Goal: Transaction & Acquisition: Book appointment/travel/reservation

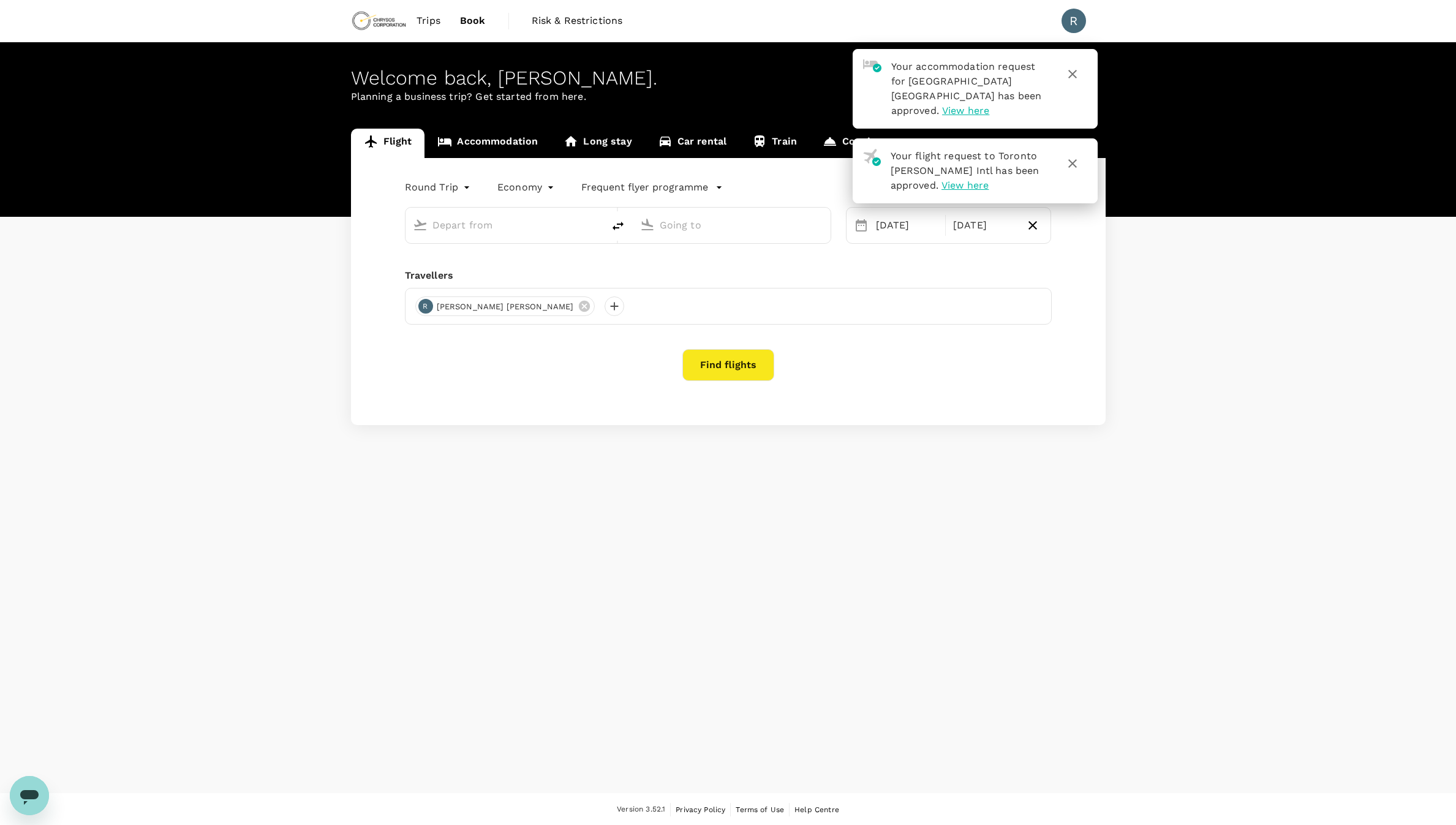
type input "oneway"
type input "Thunder Bay (YQT)"
type input "Toronto [PERSON_NAME] Intl (YYZ)"
type input "Thunder Bay (YQT)"
type input "Toronto [PERSON_NAME] Intl (YYZ)"
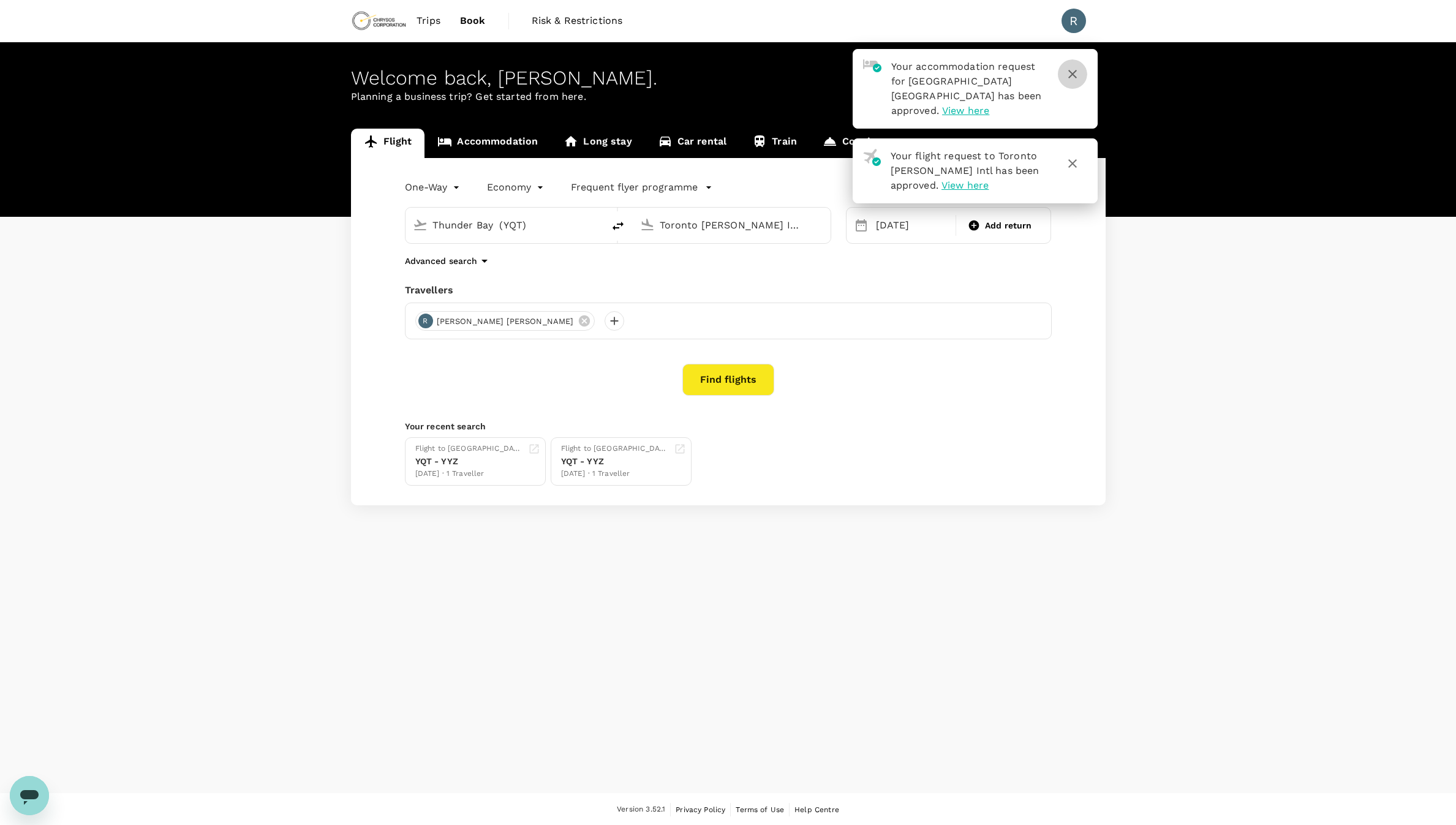
click at [1076, 69] on icon "button" at bounding box center [1072, 74] width 14 height 14
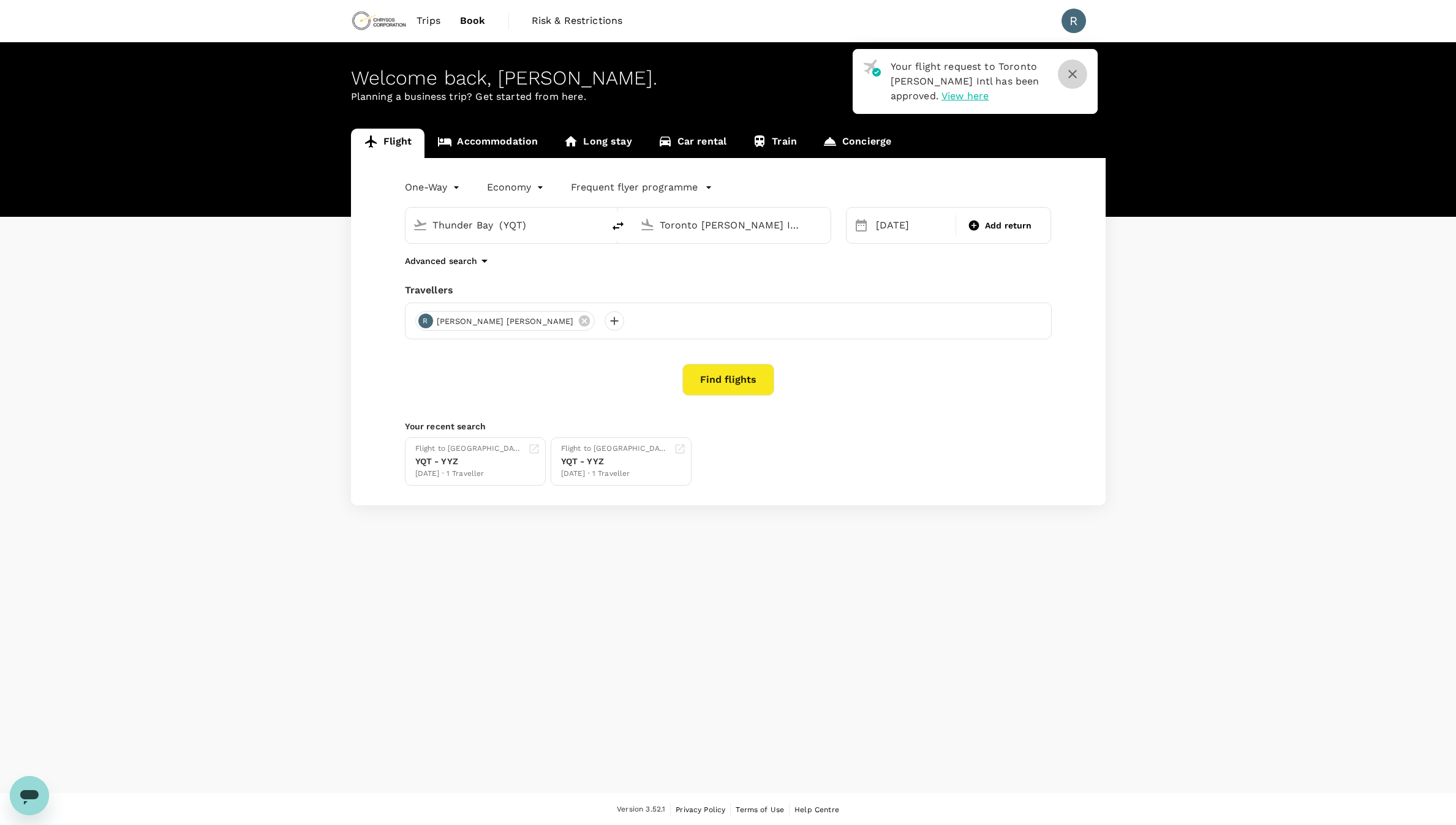
click at [1081, 73] on button "button" at bounding box center [1072, 74] width 30 height 30
click at [1072, 76] on icon "button" at bounding box center [1072, 74] width 14 height 14
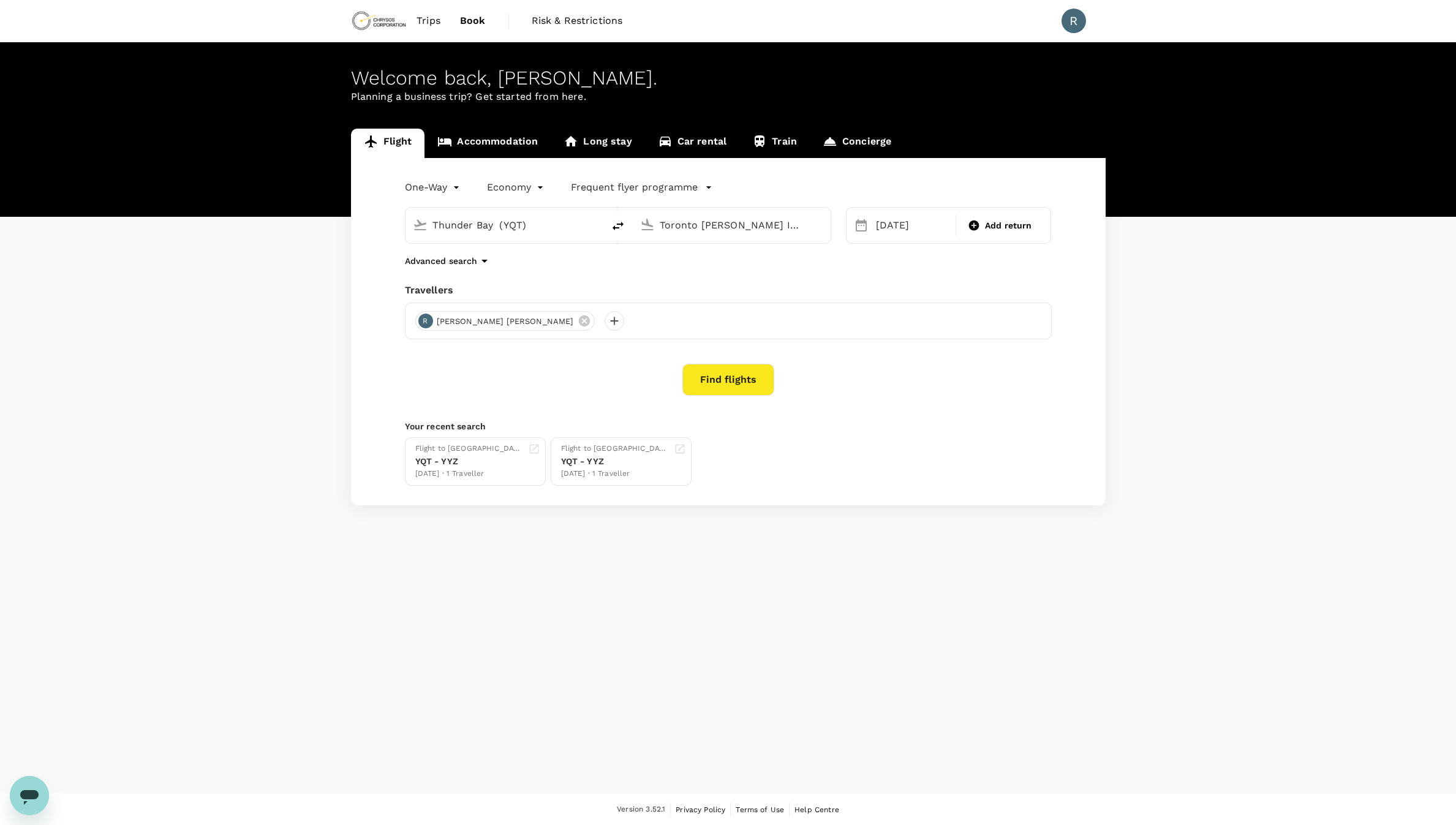
click at [516, 144] on link "Accommodation" at bounding box center [488, 143] width 127 height 30
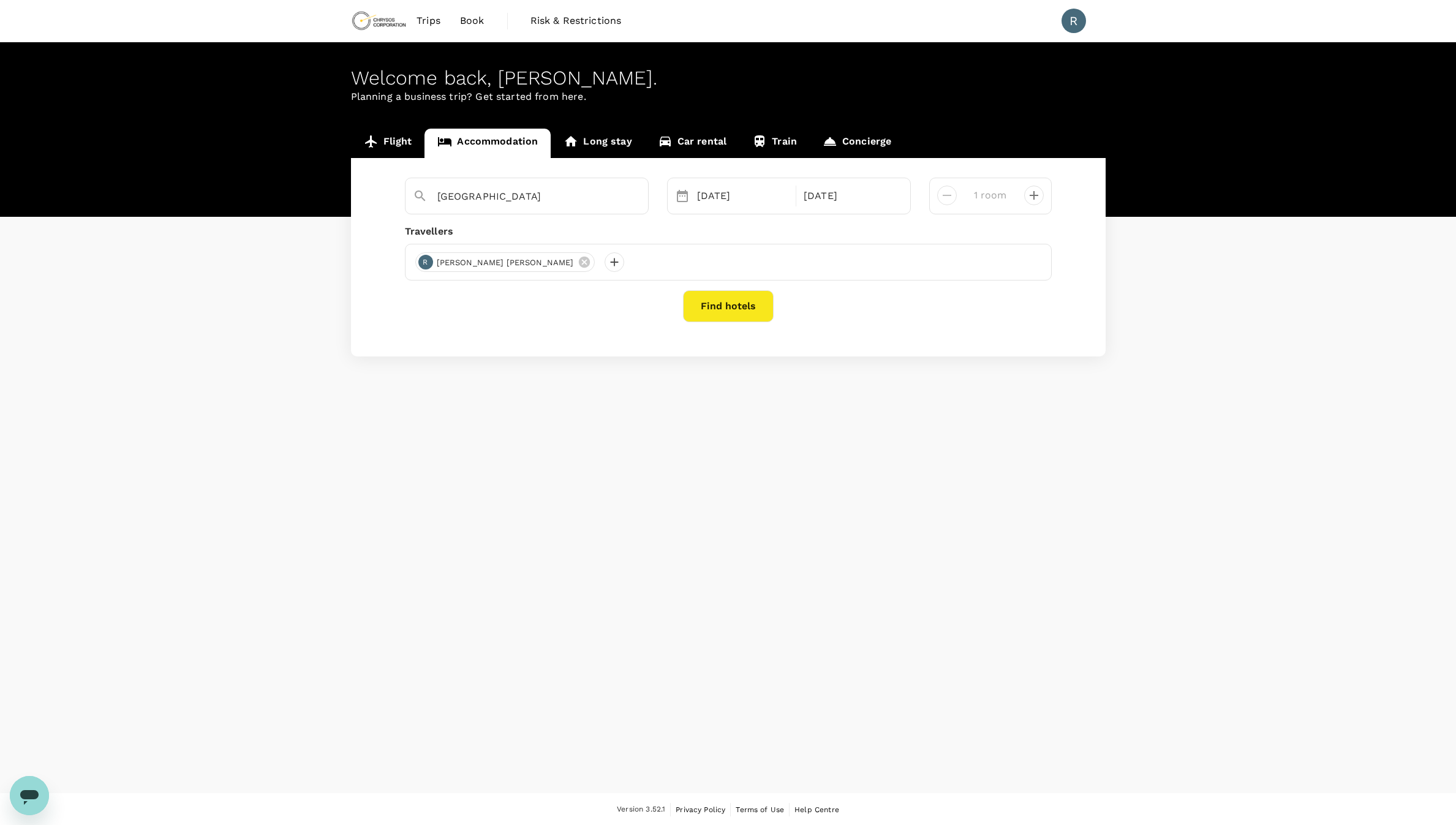
click at [621, 139] on link "Long stay" at bounding box center [597, 143] width 93 height 30
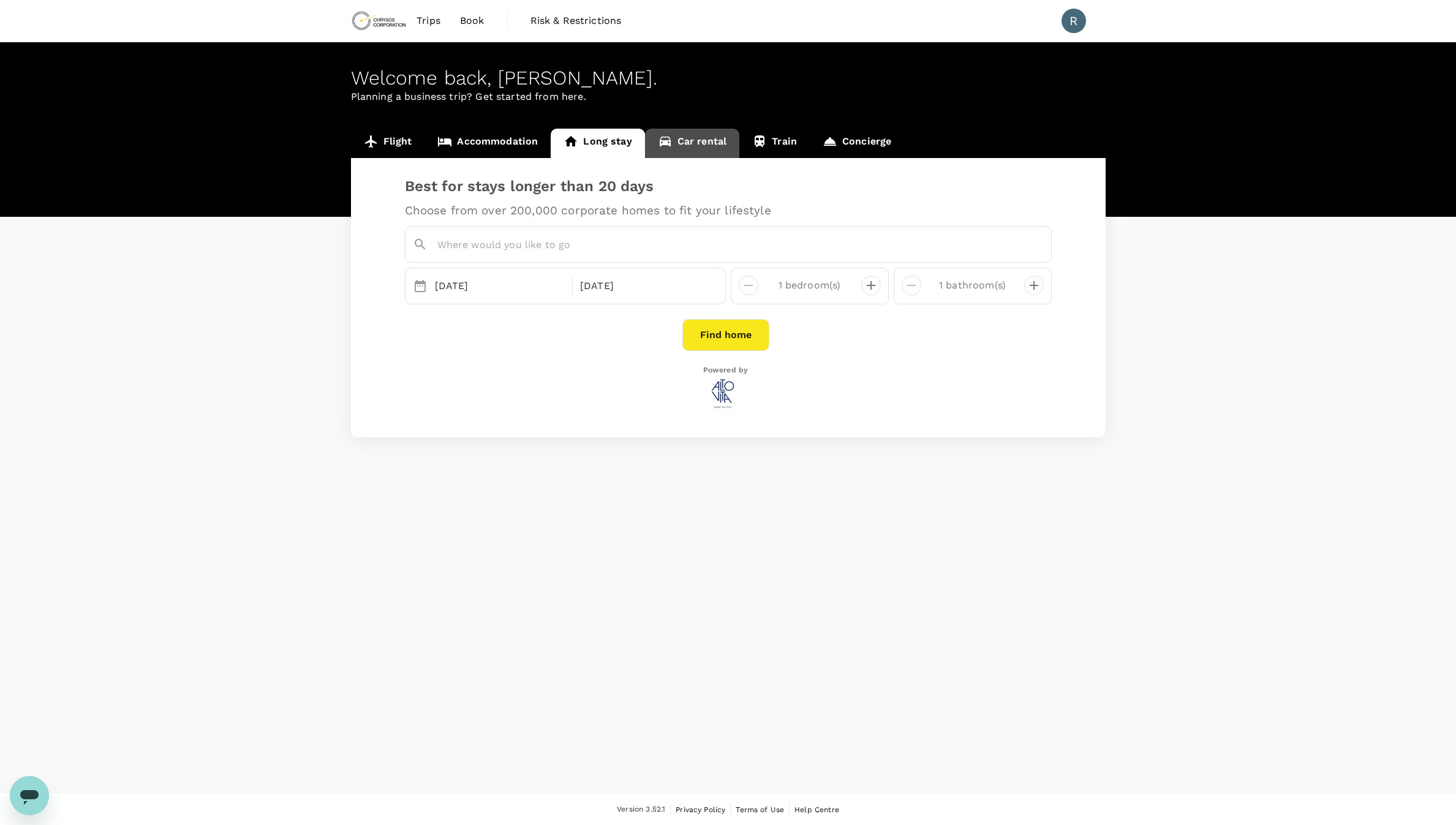
click at [697, 138] on link "Car rental" at bounding box center [692, 143] width 95 height 30
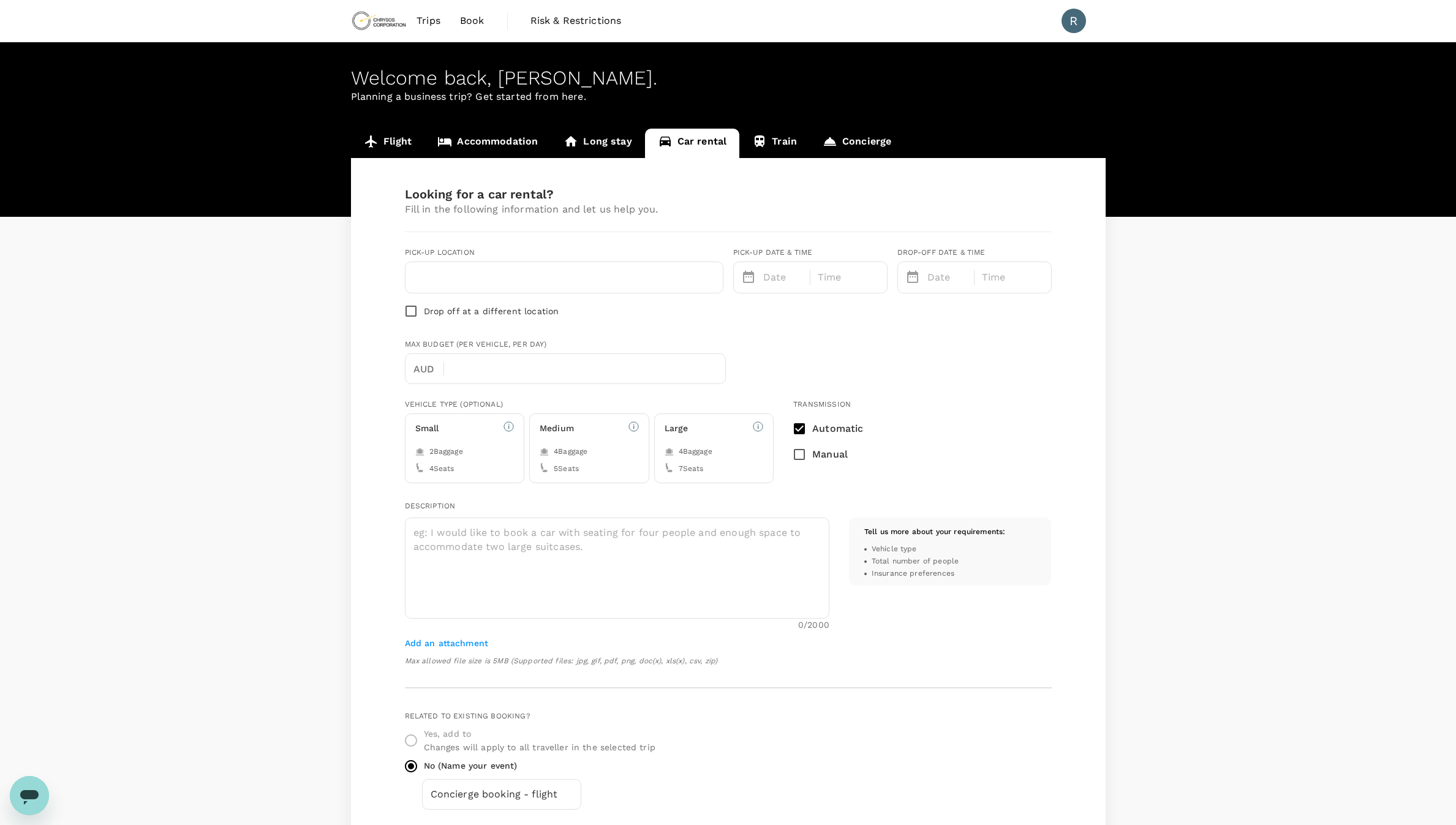
type input "Concierge booking - car-rental"
type input "61"
type input "480375164"
type input "[PERSON_NAME][EMAIL_ADDRESS][PERSON_NAME][DOMAIN_NAME]"
click at [433, 20] on span "Trips" at bounding box center [428, 20] width 24 height 14
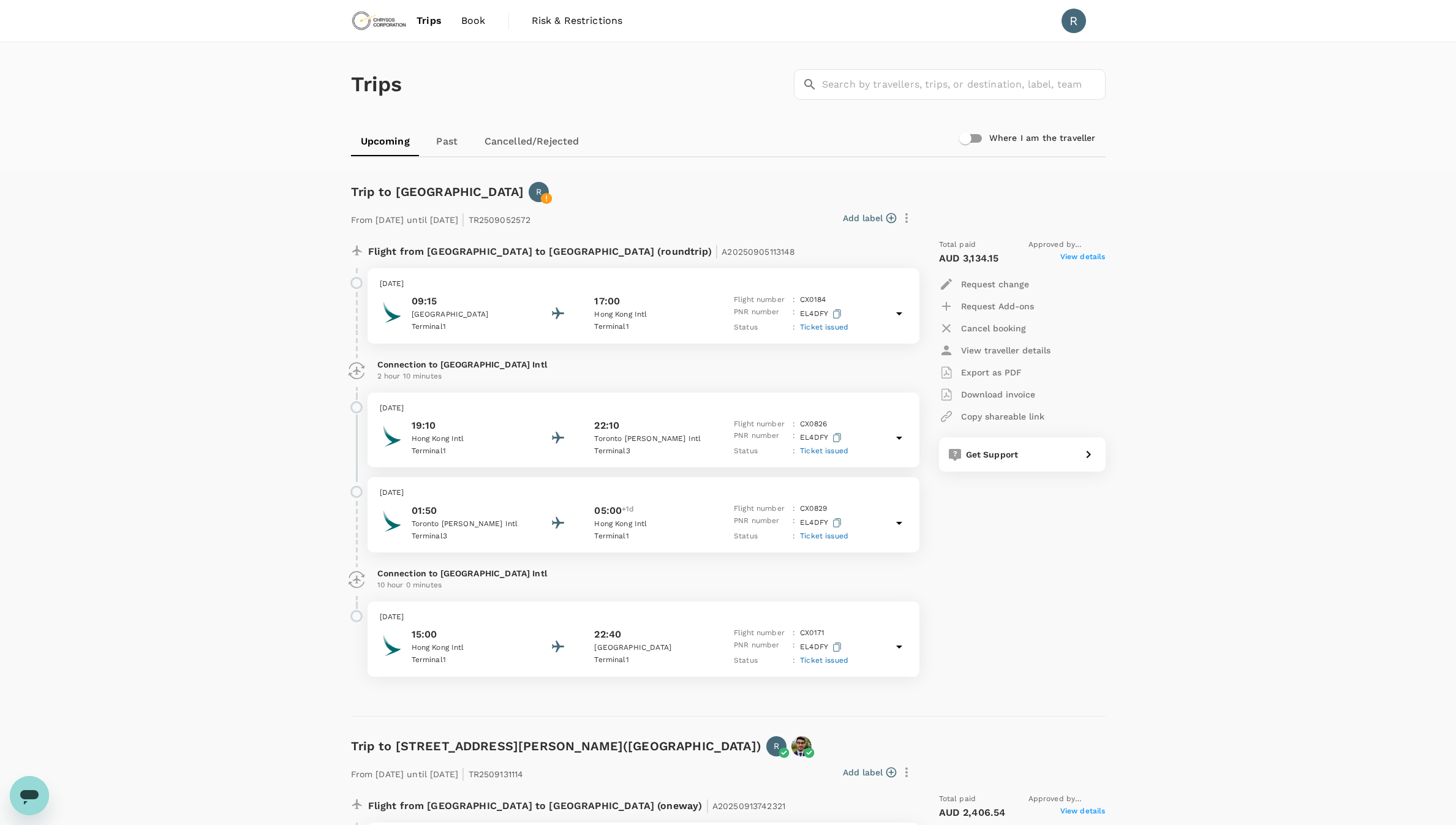
click at [528, 183] on div "R" at bounding box center [539, 192] width 20 height 20
click at [497, 105] on div "Visa :" at bounding box center [471, 113] width 57 height 17
click at [412, 153] on p "View details" at bounding box center [454, 152] width 157 height 12
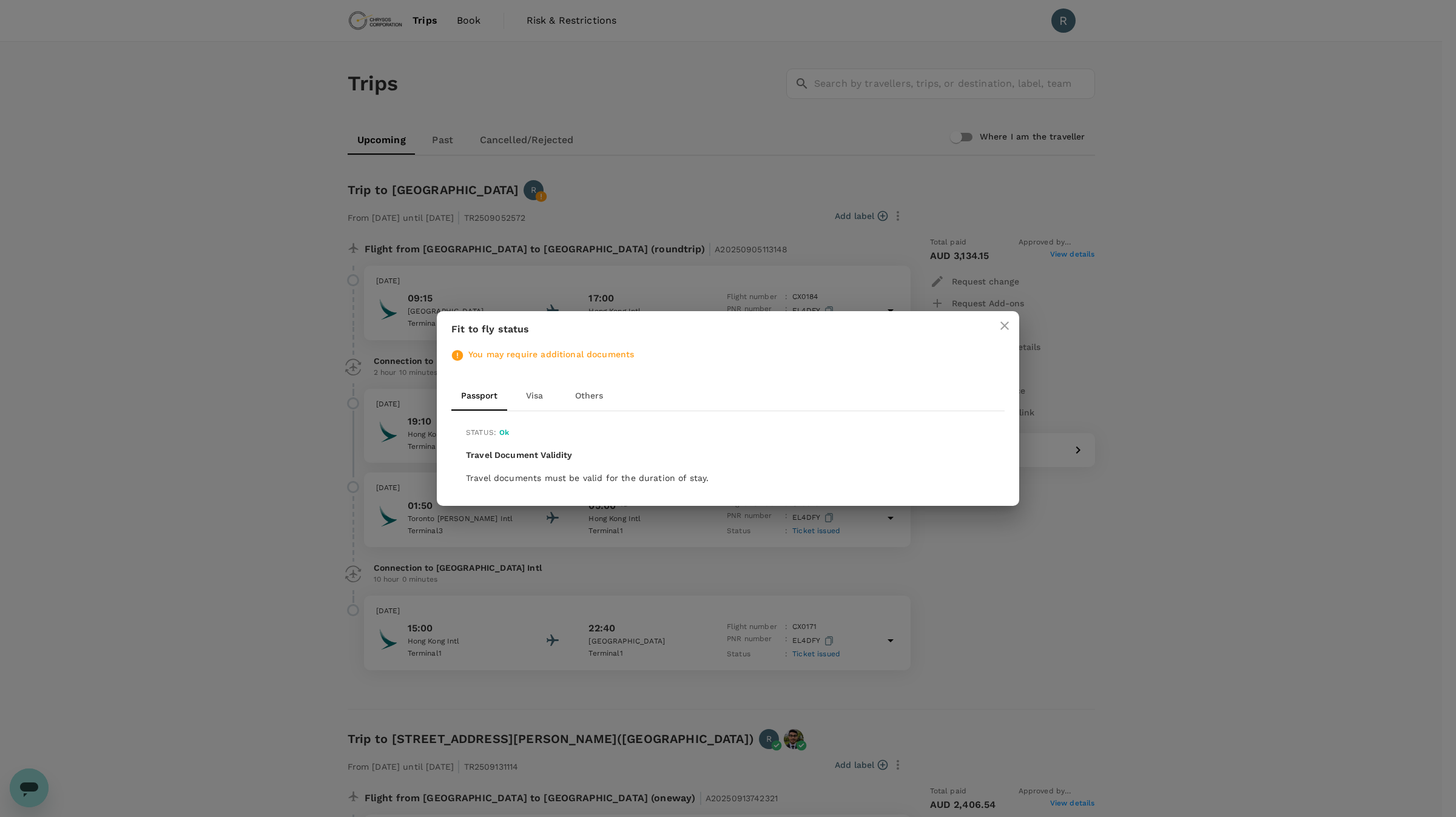
click at [534, 395] on button "Visa" at bounding box center [534, 396] width 55 height 29
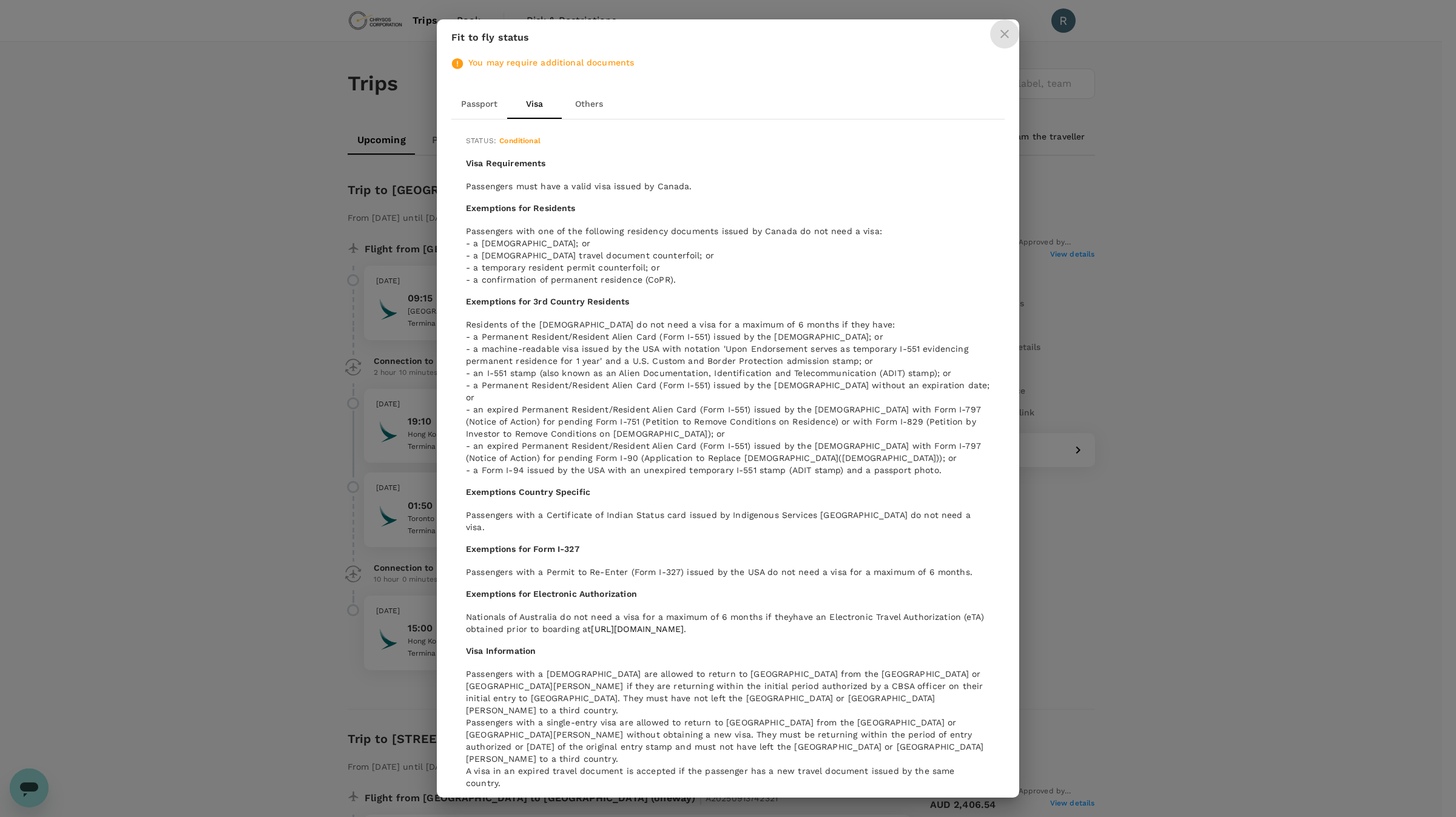
click at [1006, 42] on button "close" at bounding box center [1005, 34] width 29 height 29
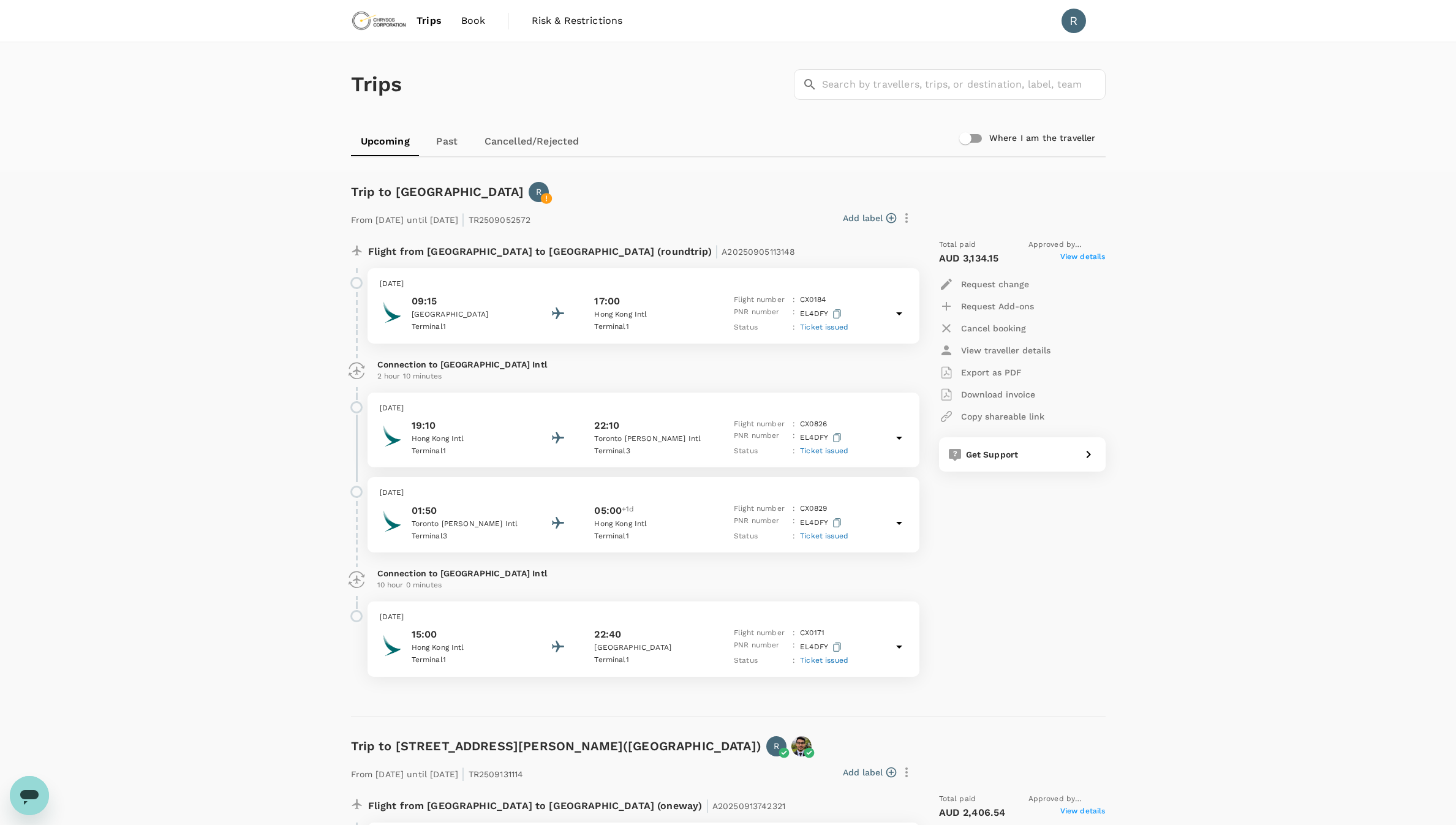
click at [556, 148] on link "Cancelled/Rejected" at bounding box center [532, 141] width 115 height 30
